Goal: Complete application form

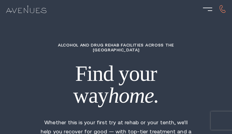
type input "ZOrTIBdsBlB"
type input "8764009611"
type input "[EMAIL_ADDRESS][DOMAIN_NAME]"
type input "WLAwSjeaHiACjG"
radio input "true"
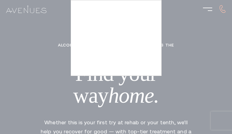
type input "sFYnWItoEFzCcNyD"
type input "dlNEORsee"
type input "cJfANPBJfHjETHIq"
type input "fhYtfmLlD"
type input "fXUHbqTSWqS"
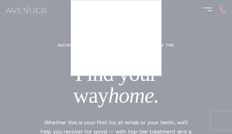
type input "7373854866"
type input "[EMAIL_ADDRESS][DOMAIN_NAME]"
